Goal: Task Accomplishment & Management: Use online tool/utility

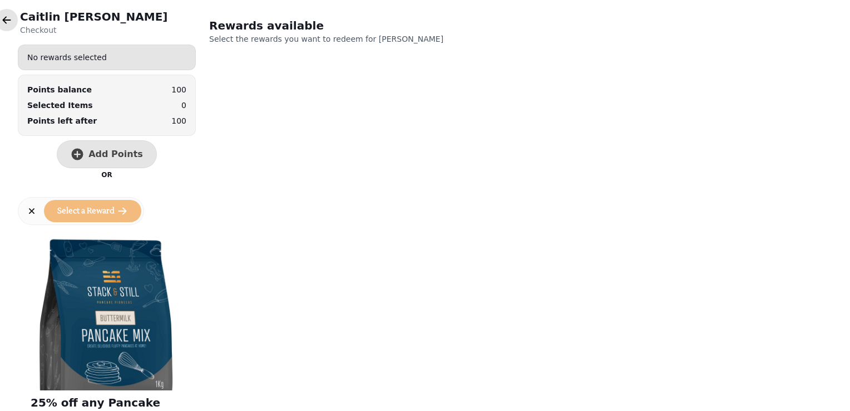
click at [0, 19] on html "[PERSON_NAME] Checkout No rewards selected Points balance 100 Selected Items 0 …" at bounding box center [425, 205] width 850 height 411
drag, startPoint x: 0, startPoint y: 19, endPoint x: 7, endPoint y: 21, distance: 6.9
click at [7, 21] on button "button" at bounding box center [7, 20] width 22 height 22
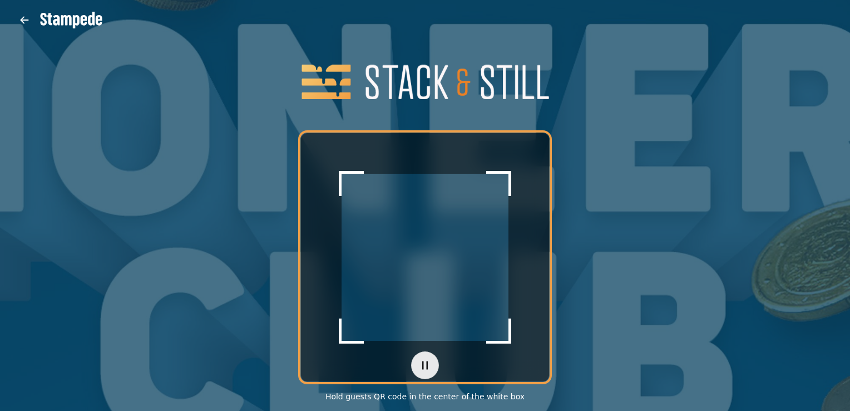
click at [7, 21] on div "Scanner paused Hold guests QR code in the center of the white box" at bounding box center [425, 205] width 850 height 411
